Goal: Information Seeking & Learning: Check status

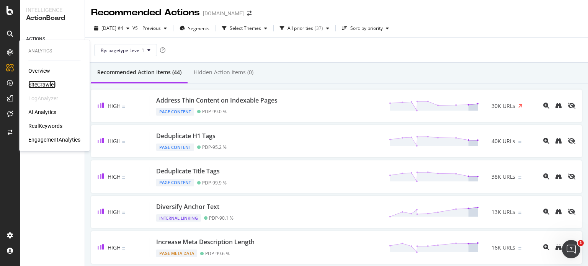
click at [44, 85] on div "SiteCrawler" at bounding box center [41, 85] width 27 height 8
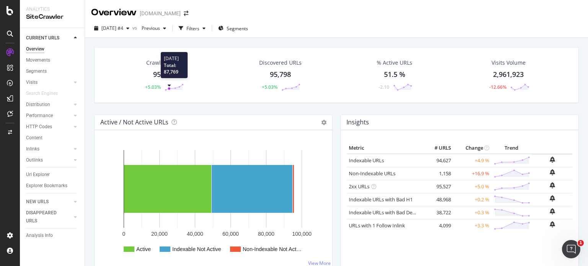
click at [175, 87] on circle at bounding box center [176, 88] width 2 height 2
click at [168, 69] on div "Crawled URLs 95,785 +5.03%" at bounding box center [164, 75] width 56 height 40
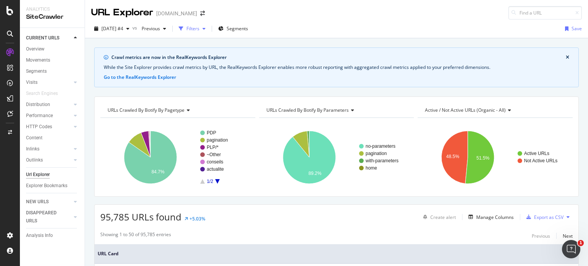
click at [200, 30] on div "Filters" at bounding box center [193, 28] width 13 height 7
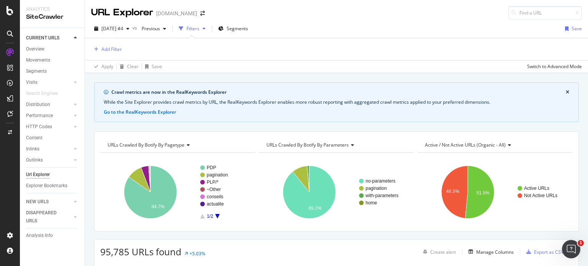
click at [200, 30] on div "Filters" at bounding box center [193, 28] width 13 height 7
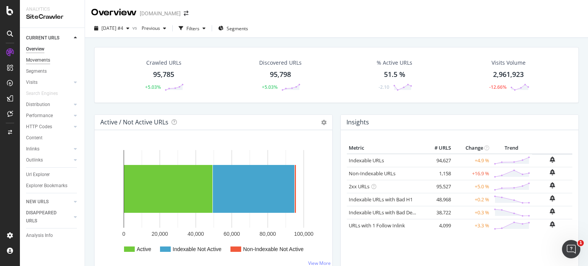
click at [49, 62] on div "Movements" at bounding box center [38, 60] width 24 height 8
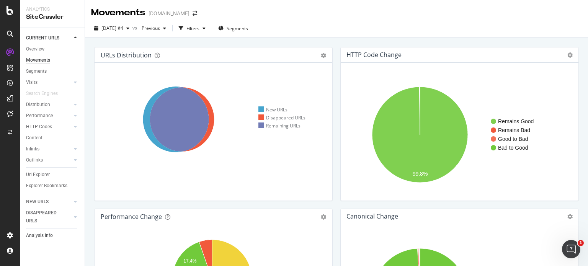
click at [56, 238] on link "Analysis Info" at bounding box center [52, 236] width 53 height 8
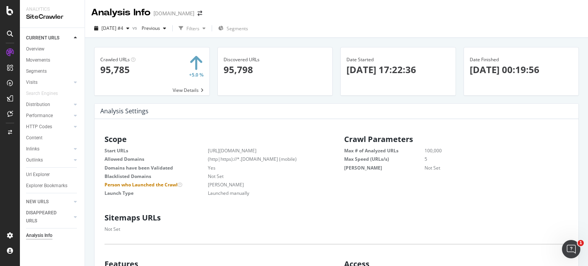
scroll to position [116, 219]
click at [192, 90] on span at bounding box center [152, 71] width 115 height 48
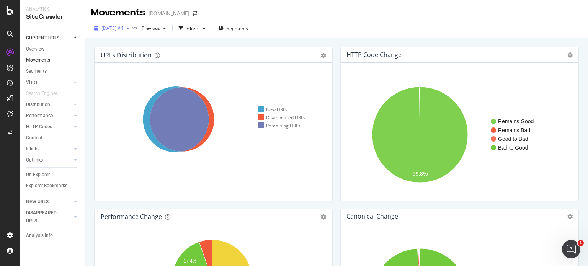
click at [123, 30] on span "[DATE] #4" at bounding box center [112, 28] width 22 height 7
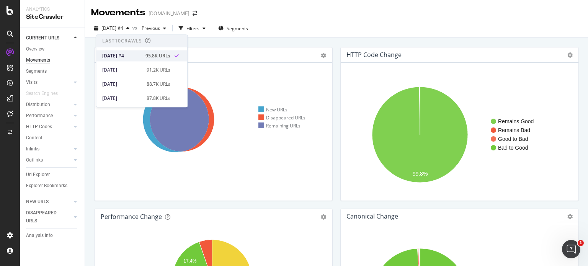
click at [139, 57] on div "[DATE] #4" at bounding box center [121, 55] width 39 height 7
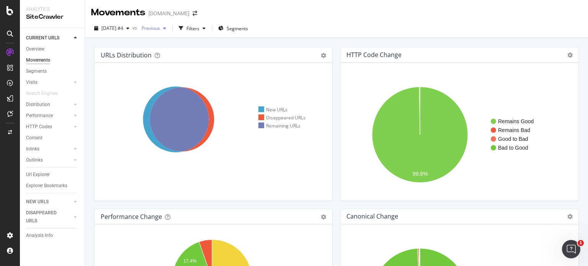
click at [169, 28] on div "button" at bounding box center [164, 28] width 9 height 5
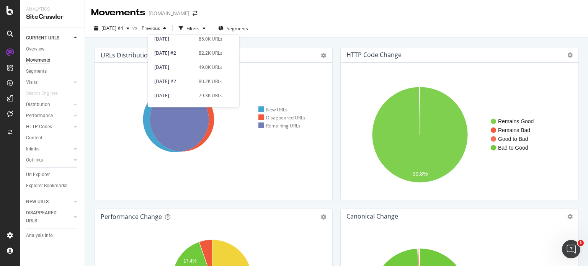
scroll to position [78, 0]
click at [200, 81] on div "[DATE] #2 80.2K URLs" at bounding box center [193, 76] width 91 height 11
